Goal: Information Seeking & Learning: Find specific page/section

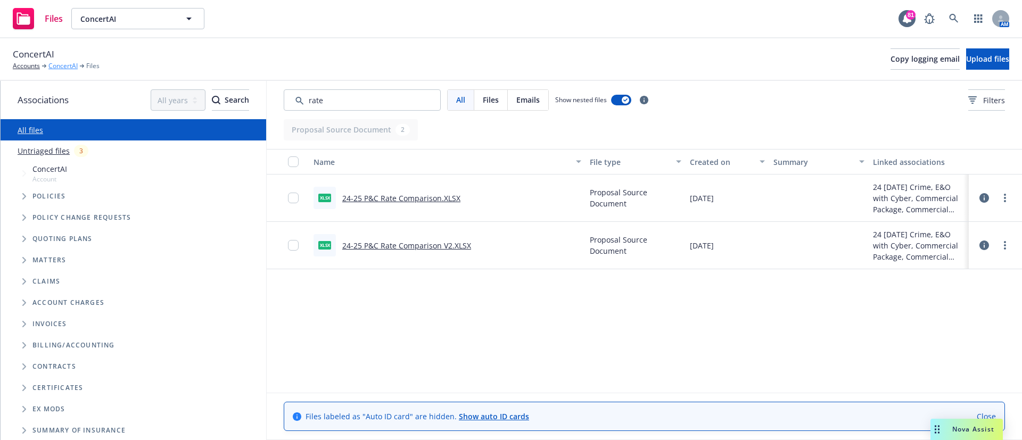
click at [65, 66] on link "ConcertAI" at bounding box center [62, 66] width 29 height 10
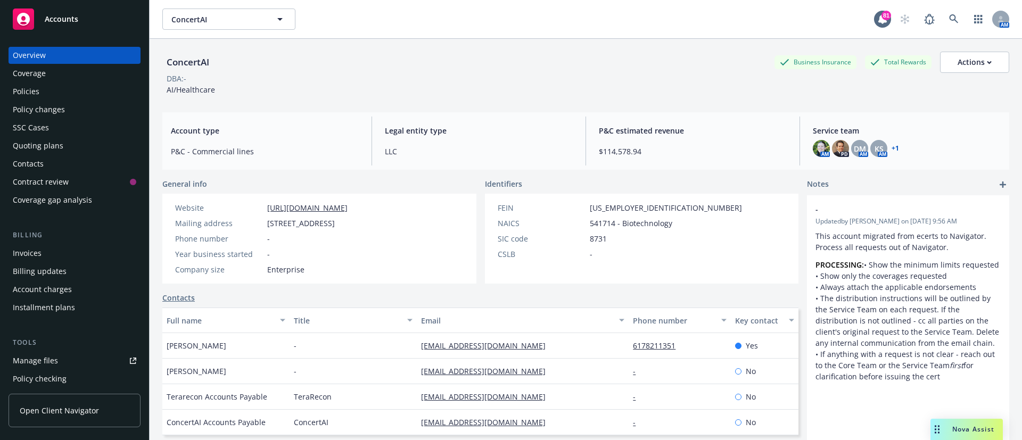
click at [68, 92] on div "Policies" at bounding box center [74, 91] width 123 height 17
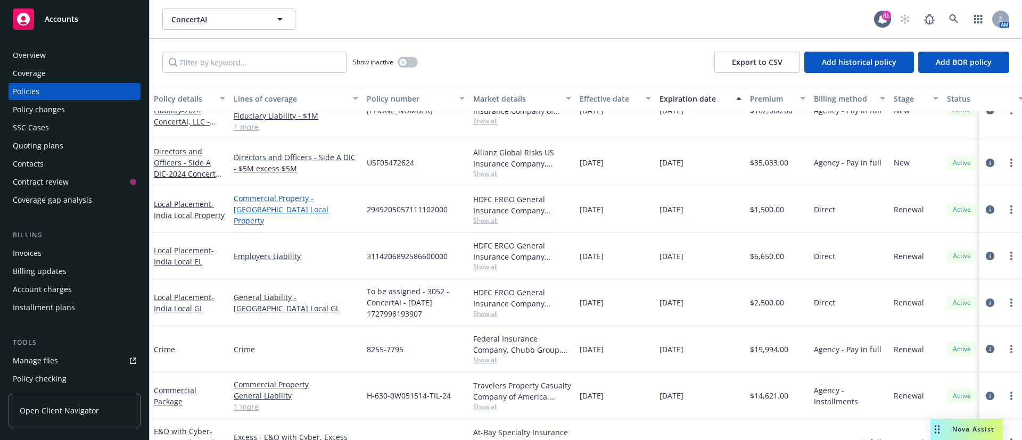
scroll to position [29, 0]
click at [191, 209] on link "Local Placement - [GEOGRAPHIC_DATA] Local Property" at bounding box center [189, 210] width 71 height 21
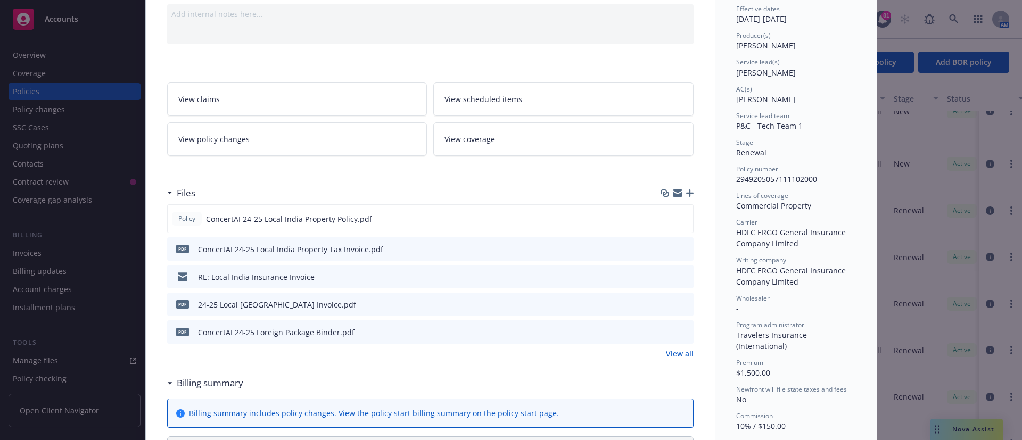
scroll to position [110, 0]
click at [680, 333] on icon "preview file" at bounding box center [684, 330] width 10 height 7
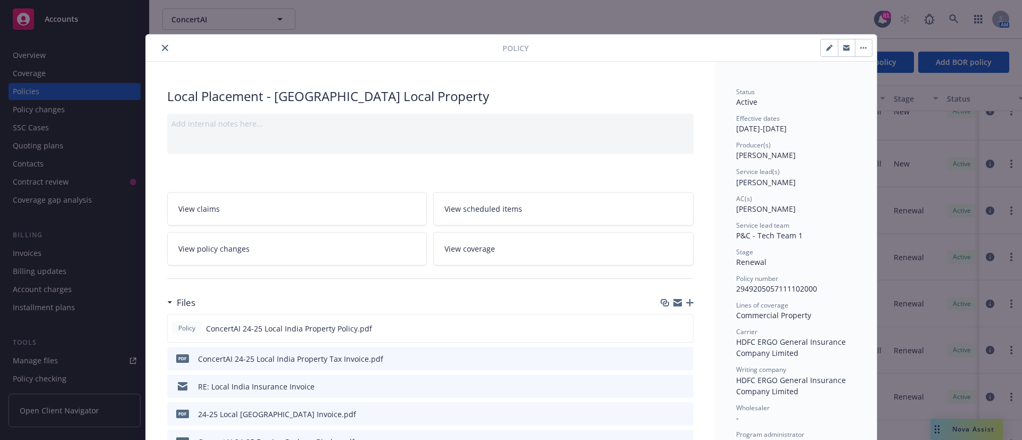
click at [162, 48] on icon "close" at bounding box center [165, 48] width 6 height 6
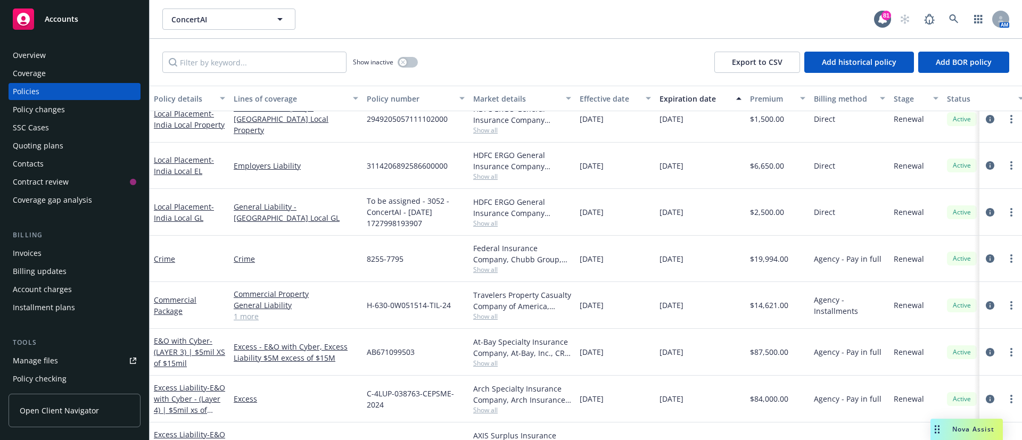
scroll to position [111, 0]
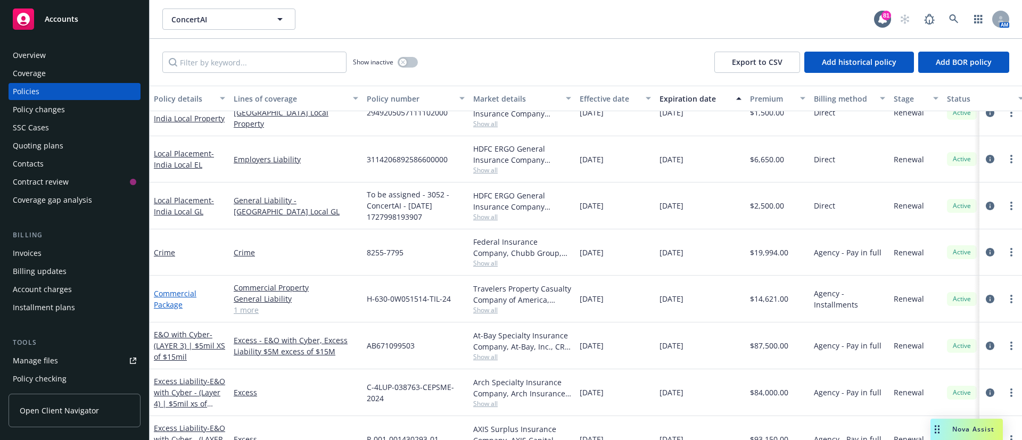
click at [182, 291] on link "Commercial Package" at bounding box center [175, 298] width 43 height 21
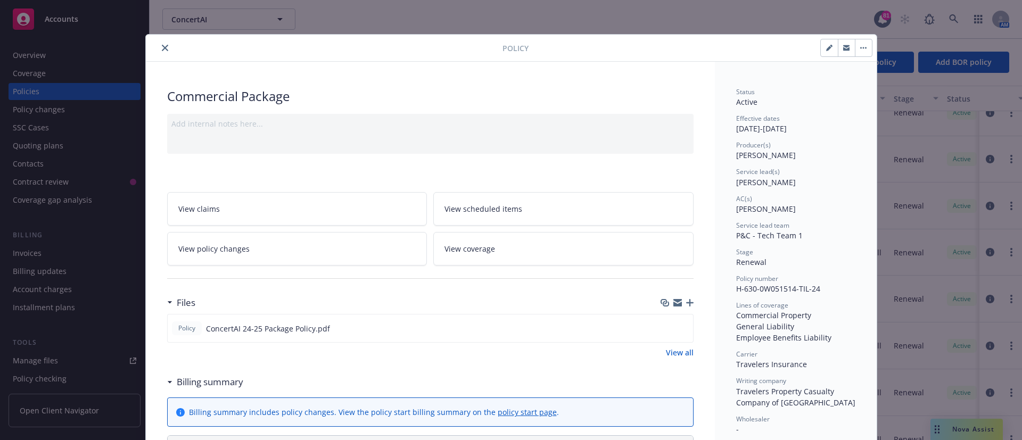
click at [162, 51] on button "close" at bounding box center [165, 48] width 13 height 13
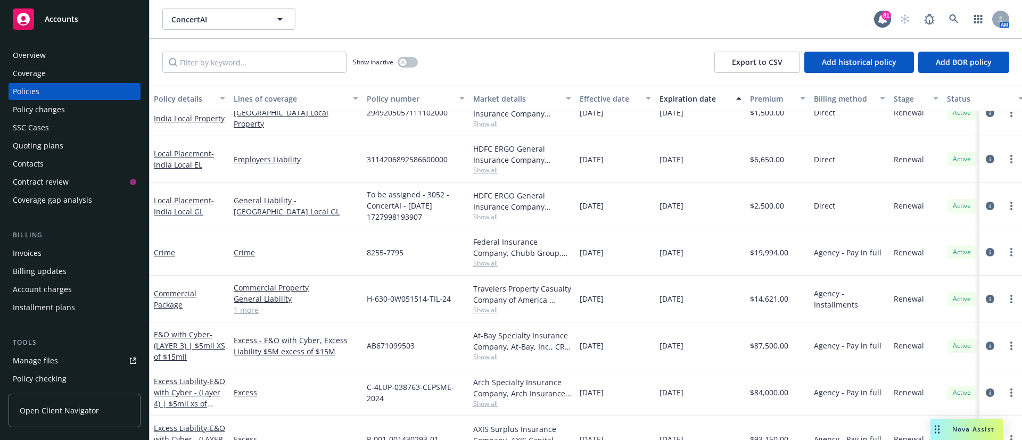
click at [49, 358] on div "Manage files" at bounding box center [35, 360] width 45 height 17
